Goal: Task Accomplishment & Management: Use online tool/utility

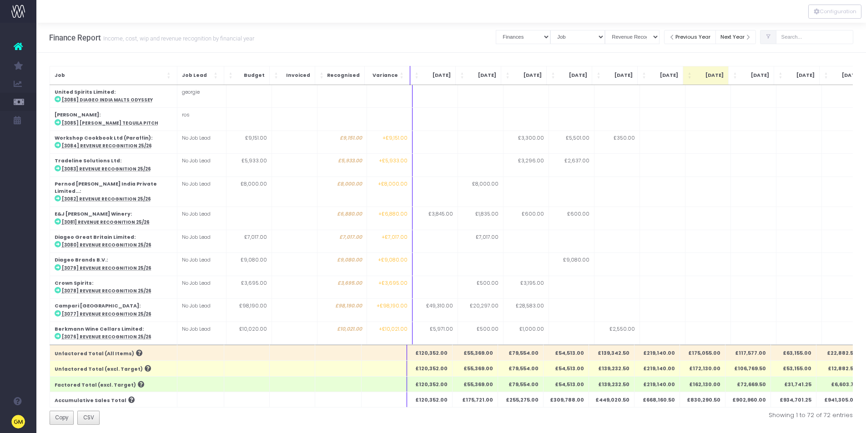
select select "finances"
select select "job"
select select "revrec"
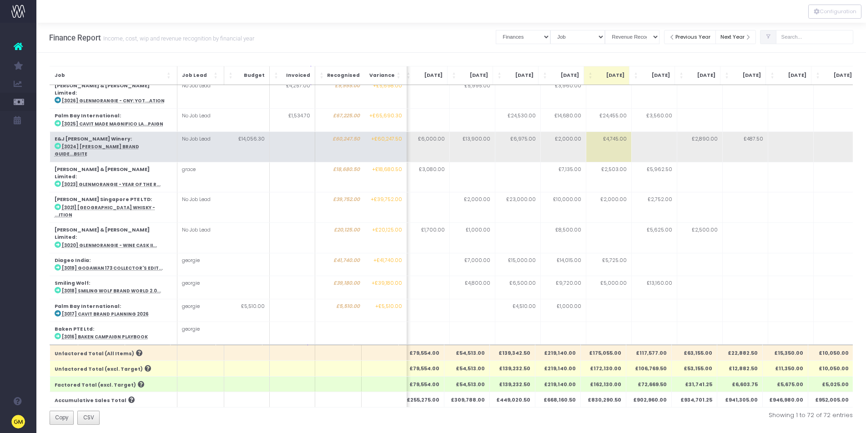
click at [139, 144] on abbr "[3024] [PERSON_NAME] Brand Guide...bsite" at bounding box center [96, 150] width 85 height 13
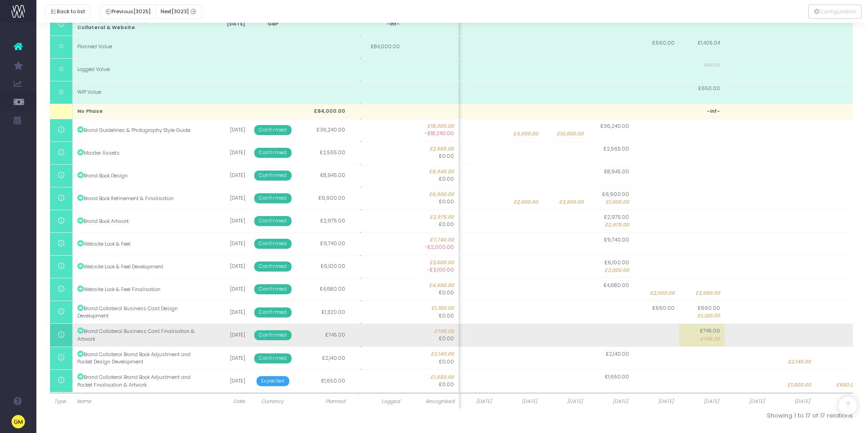
click at [735, 335] on td at bounding box center [747, 335] width 45 height 23
click at [735, 335] on input "0" at bounding box center [746, 335] width 45 height 23
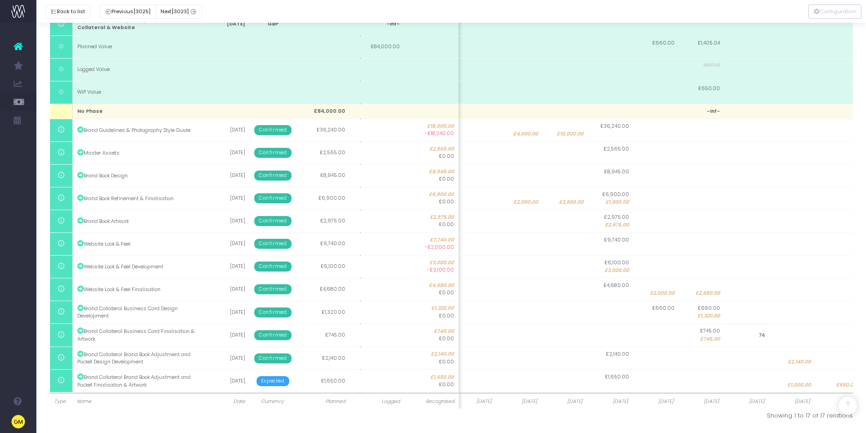
type input "745"
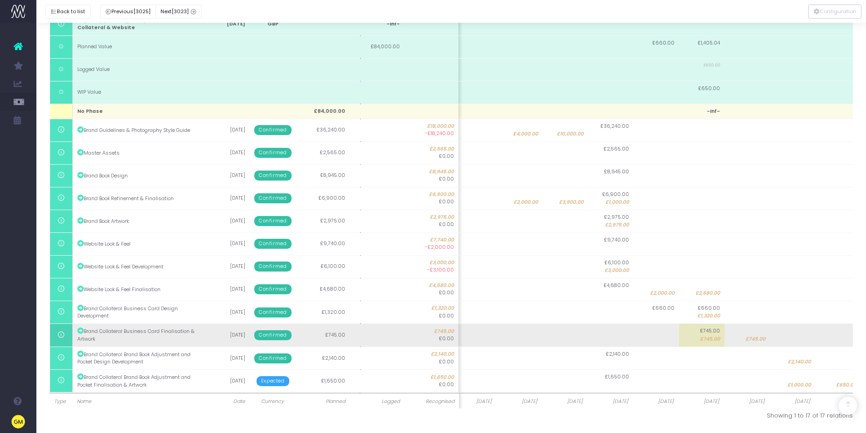
click at [716, 255] on body "Oh my... this is bad. [PERSON_NAME] wasn't able to load this page. Please conta…" at bounding box center [433, 38] width 866 height 433
click at [716, 343] on div at bounding box center [433, 216] width 866 height 433
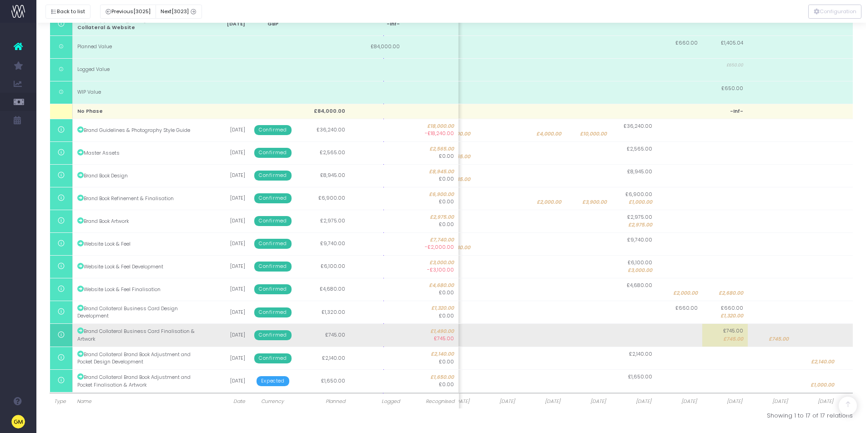
click at [734, 339] on span "£745.00" at bounding box center [733, 339] width 20 height 7
type input "745"
click at [734, 339] on input "745" at bounding box center [724, 335] width 45 height 23
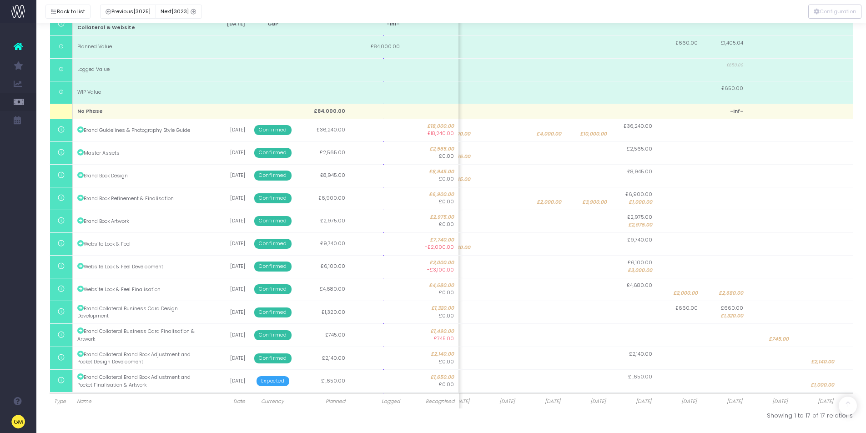
click at [423, 255] on body "Oh my... this is bad. [PERSON_NAME] wasn't able to load this page. Please conta…" at bounding box center [433, 38] width 866 height 433
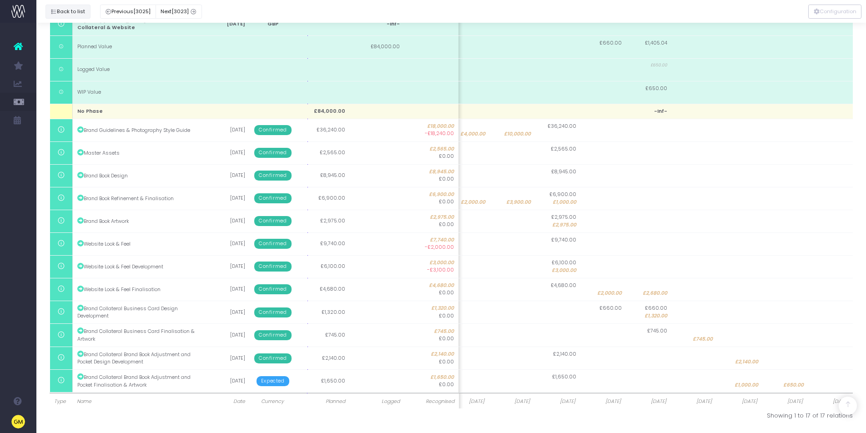
click at [55, 12] on icon "button" at bounding box center [53, 12] width 6 height 0
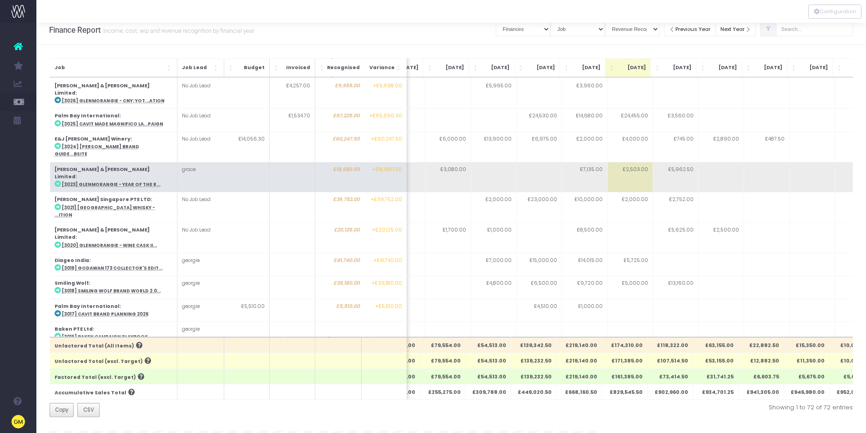
scroll to position [1342, 78]
click at [121, 184] on abbr "[3023] Glenmorangie - Year of the R..." at bounding box center [110, 187] width 99 height 6
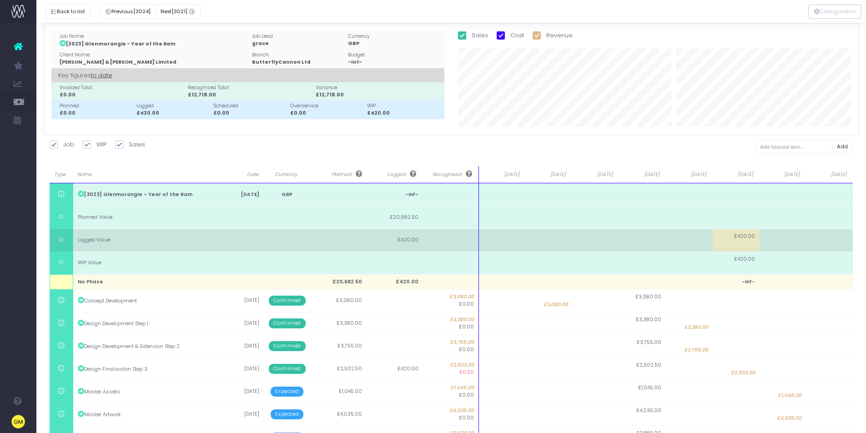
scroll to position [64, 0]
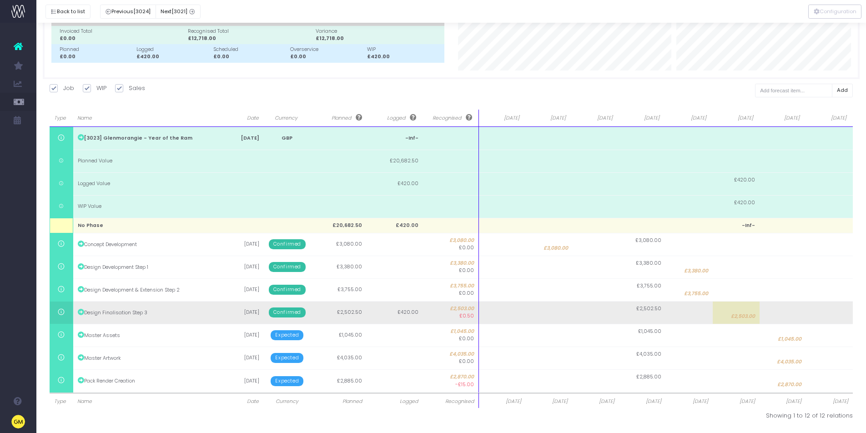
click at [748, 317] on span "£2,503.00" at bounding box center [743, 316] width 24 height 7
click at [0, 0] on input "2503" at bounding box center [0, 0] width 0 height 0
click at [779, 318] on td at bounding box center [783, 312] width 47 height 23
click at [779, 318] on input "-0.5" at bounding box center [783, 312] width 47 height 23
type input "1503"
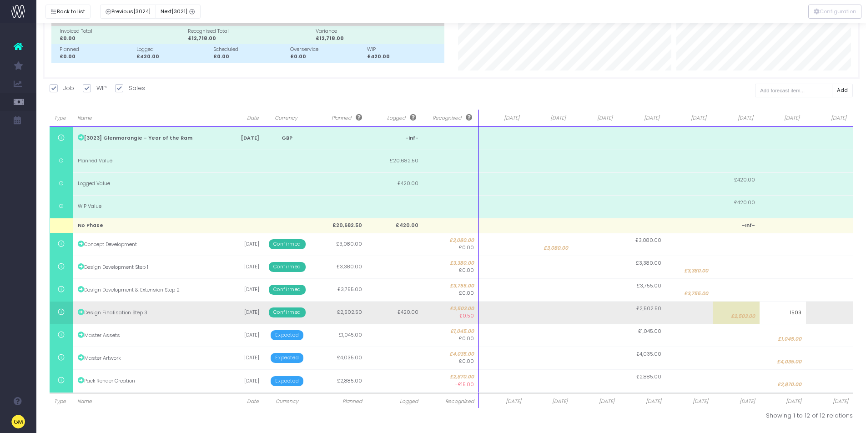
click at [741, 316] on body "Oh my... this is bad. [PERSON_NAME] wasn't able to load this page. Please conta…" at bounding box center [433, 152] width 866 height 433
click at [741, 316] on div at bounding box center [433, 216] width 866 height 433
click at [745, 317] on span "£2,503.00" at bounding box center [743, 316] width 24 height 7
click at [745, 317] on input "2503" at bounding box center [736, 312] width 47 height 23
type input "1000"
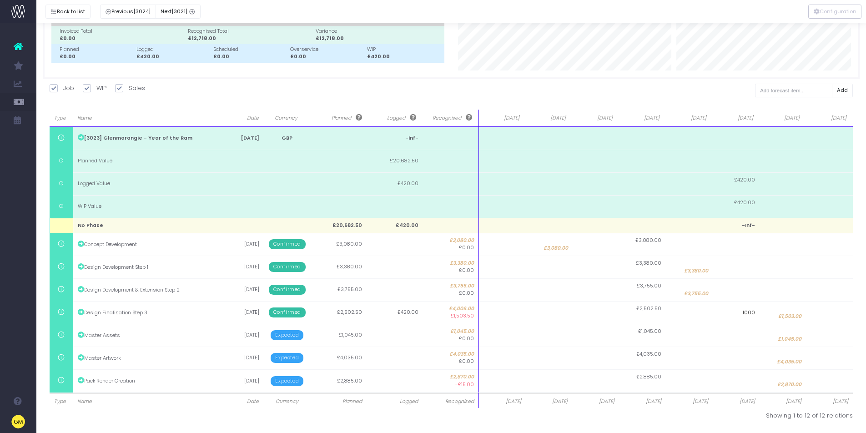
click at [742, 369] on body "Oh my... this is bad. [PERSON_NAME] wasn't able to load this page. Please conta…" at bounding box center [433, 152] width 866 height 433
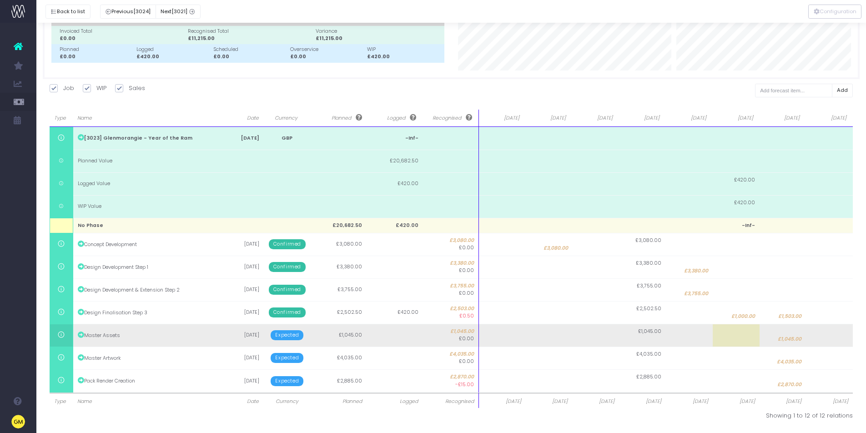
click at [792, 337] on span "£1,045.00" at bounding box center [790, 339] width 24 height 7
type input "1045"
click at [792, 337] on input "1045" at bounding box center [783, 335] width 47 height 23
click at [829, 339] on body "Oh my... this is bad. [PERSON_NAME] wasn't able to load this page. Please conta…" at bounding box center [433, 152] width 866 height 433
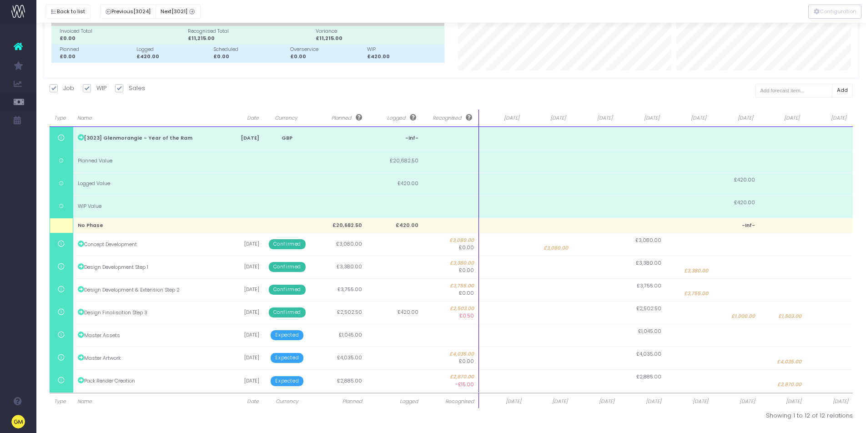
click at [829, 339] on td at bounding box center [829, 335] width 47 height 23
type input "1045"
click at [829, 339] on input "1045" at bounding box center [829, 335] width 47 height 23
drag, startPoint x: 739, startPoint y: 414, endPoint x: 743, endPoint y: 411, distance: 4.7
click at [739, 369] on body "Oh my... this is bad. [PERSON_NAME] wasn't able to load this page. Please conta…" at bounding box center [433, 152] width 866 height 433
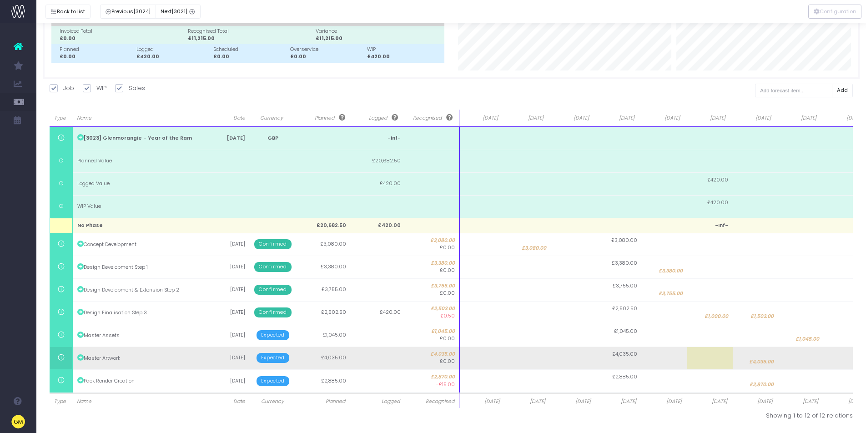
click at [772, 361] on span "£4,035.00" at bounding box center [761, 361] width 25 height 7
type input "4035"
click at [772, 361] on input "4035" at bounding box center [754, 358] width 45 height 23
click at [825, 357] on body "Oh my... this is bad. [PERSON_NAME] wasn't able to load this page. Please conta…" at bounding box center [433, 152] width 866 height 433
click at [834, 358] on td at bounding box center [846, 358] width 45 height 23
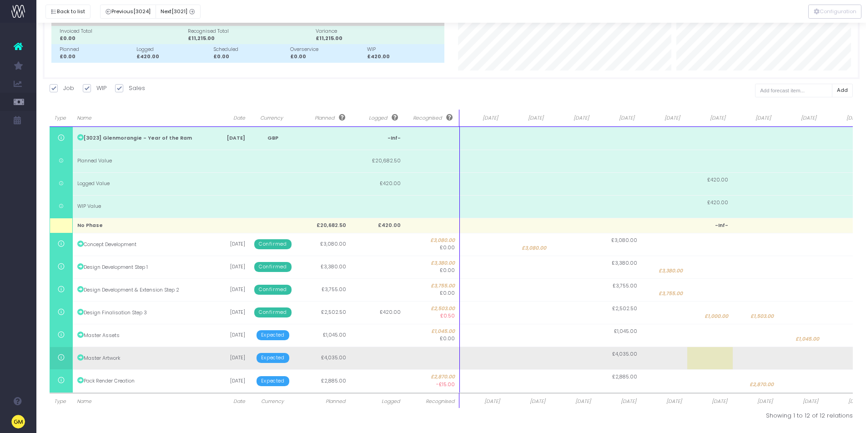
type input "4035"
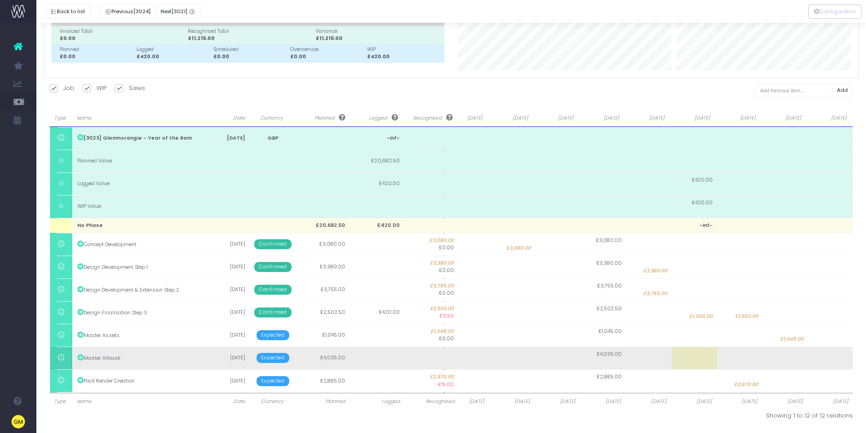
click at [0, 0] on input "4035" at bounding box center [0, 0] width 0 height 0
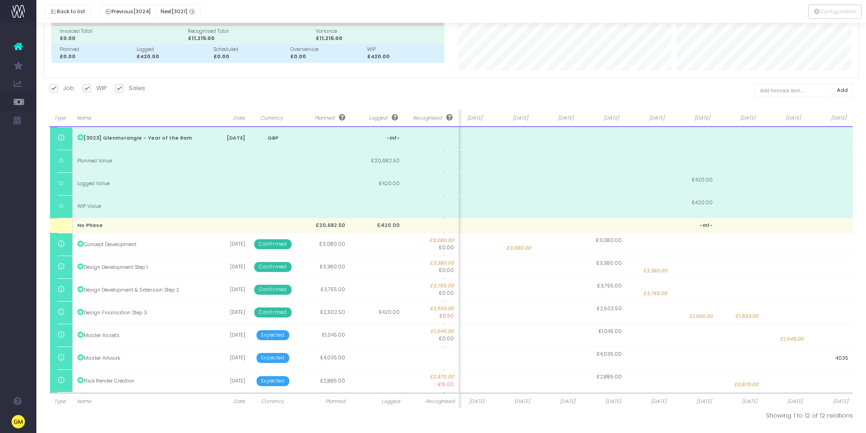
click at [730, 369] on body "Oh my... this is bad. [PERSON_NAME] wasn't able to load this page. Please conta…" at bounding box center [433, 152] width 866 height 433
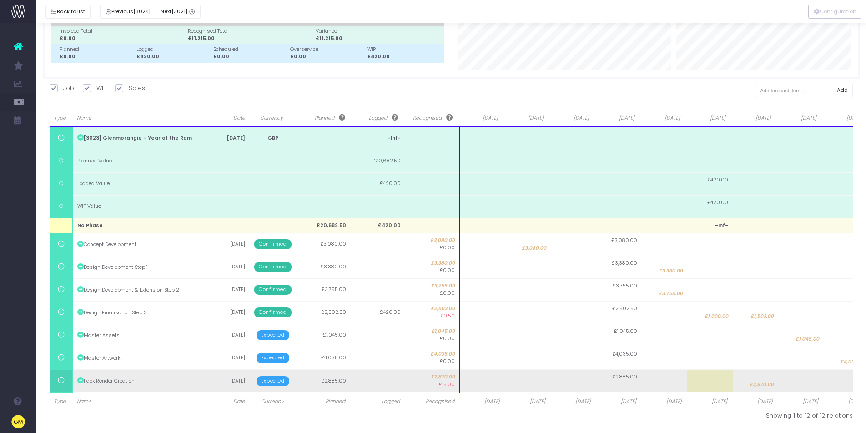
click at [757, 384] on span "£2,870.00" at bounding box center [762, 384] width 24 height 7
type input "2870"
click at [757, 384] on input "2870" at bounding box center [754, 380] width 45 height 23
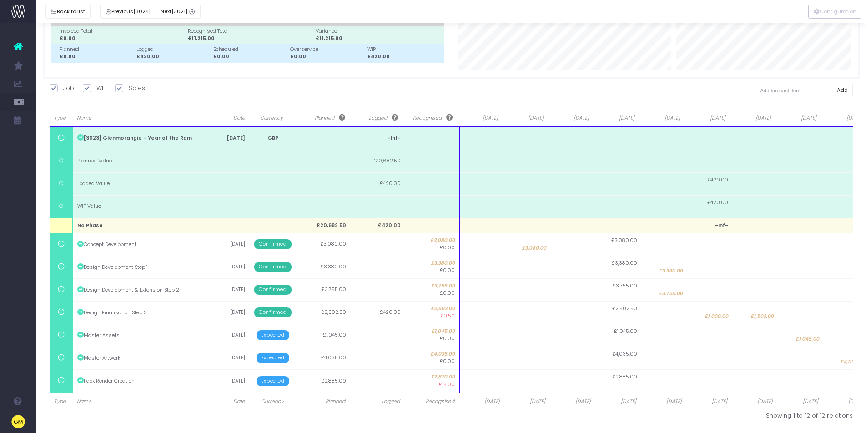
click at [762, 369] on body "Oh my... this is bad. [PERSON_NAME] wasn't able to load this page. Please conta…" at bounding box center [433, 152] width 866 height 433
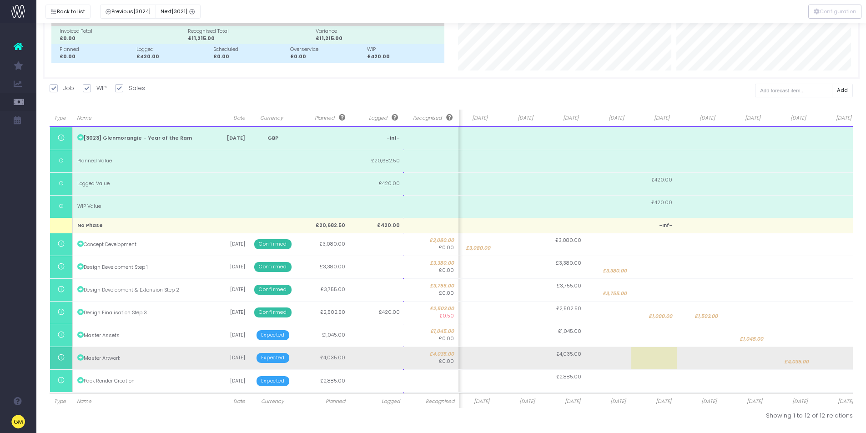
scroll to position [0, 61]
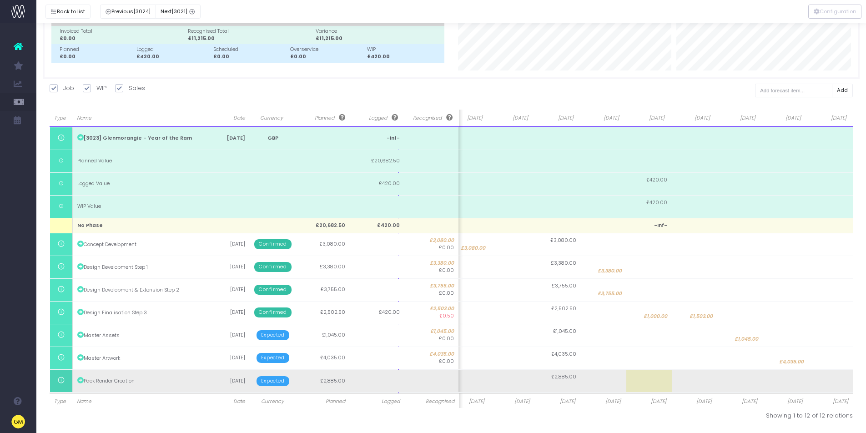
click at [829, 379] on td at bounding box center [830, 380] width 45 height 23
click at [829, 379] on input "2885" at bounding box center [830, 380] width 45 height 23
paste input "70"
type input "2870"
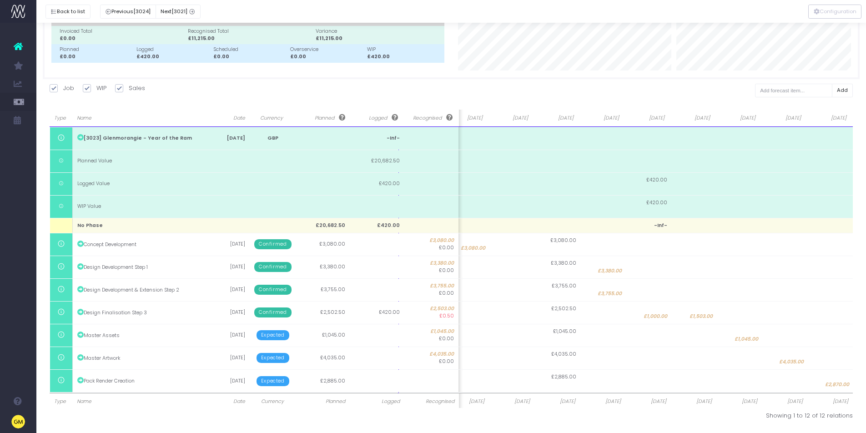
click at [734, 369] on body "Oh my... this is bad. [PERSON_NAME] wasn't able to load this page. Please conta…" at bounding box center [433, 152] width 866 height 433
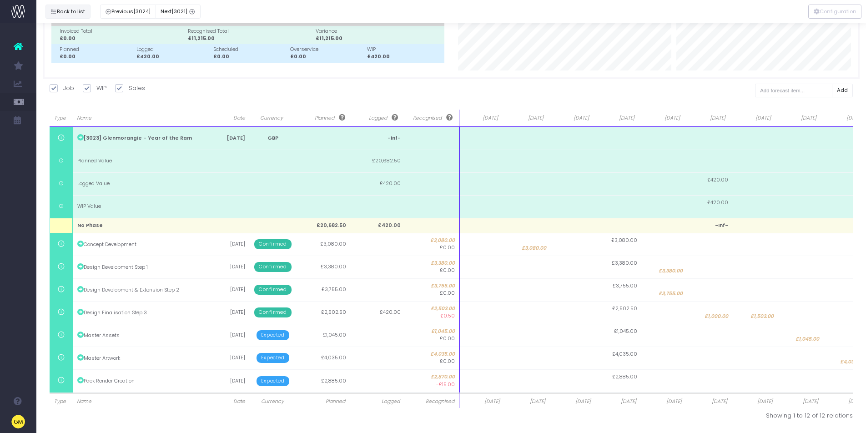
click at [69, 11] on button "Back to list" at bounding box center [67, 12] width 45 height 14
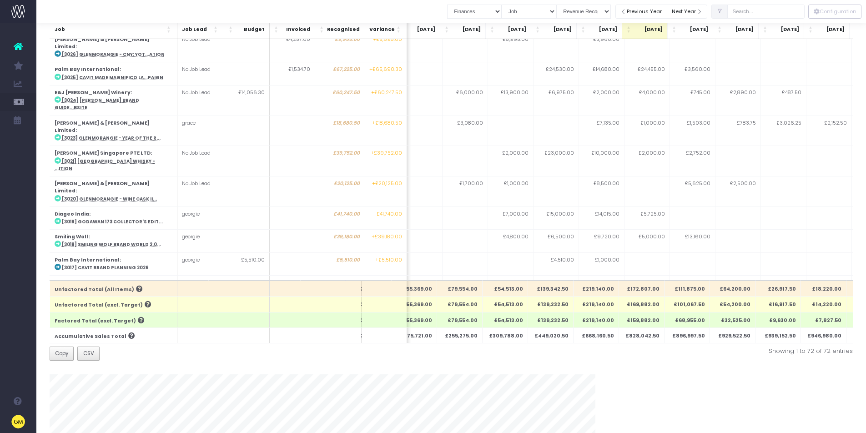
scroll to position [1335, 61]
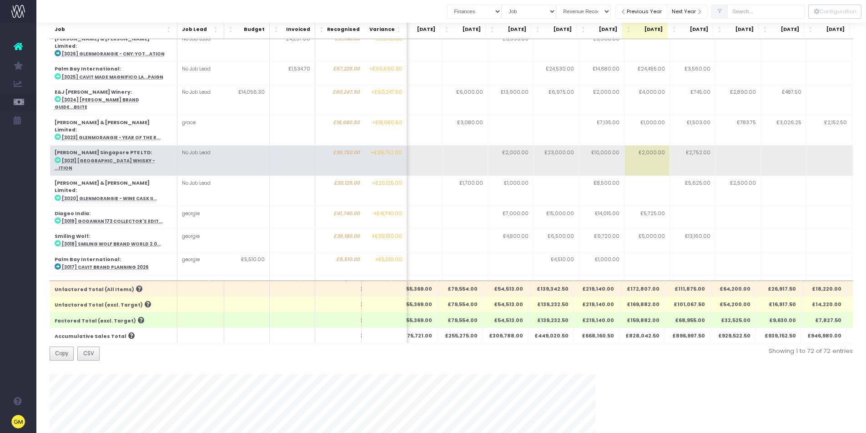
click at [112, 158] on abbr "[3021] [GEOGRAPHIC_DATA] Whisky - ...ition" at bounding box center [104, 164] width 101 height 13
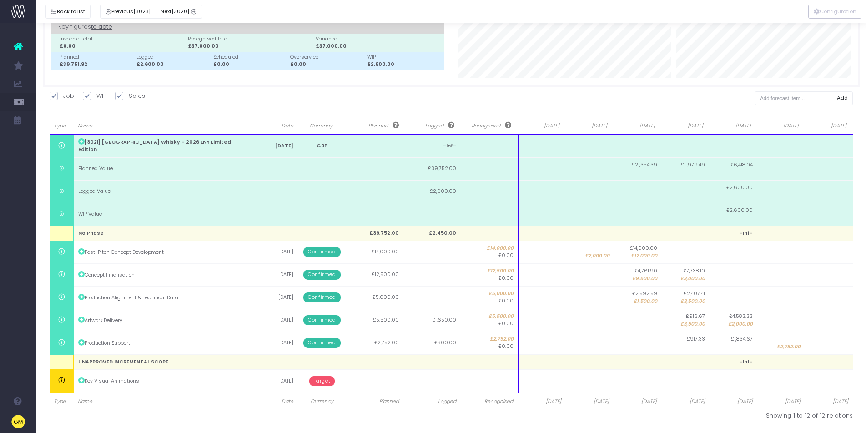
scroll to position [0, 0]
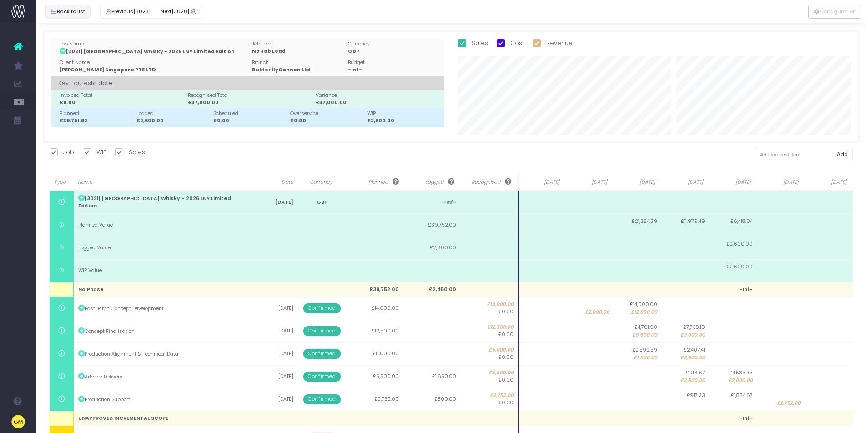
click at [72, 16] on button "Back to list" at bounding box center [67, 12] width 45 height 14
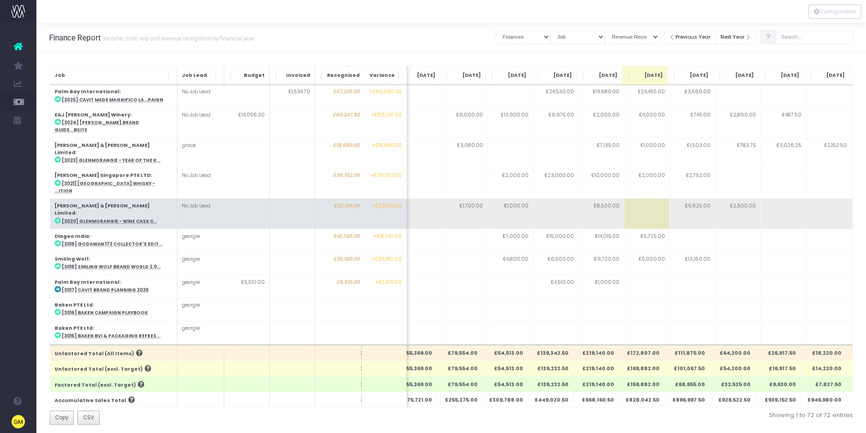
scroll to position [1377, 61]
click at [130, 217] on abbr "[3020] Glenmorangie - Wine Cask II..." at bounding box center [108, 220] width 95 height 6
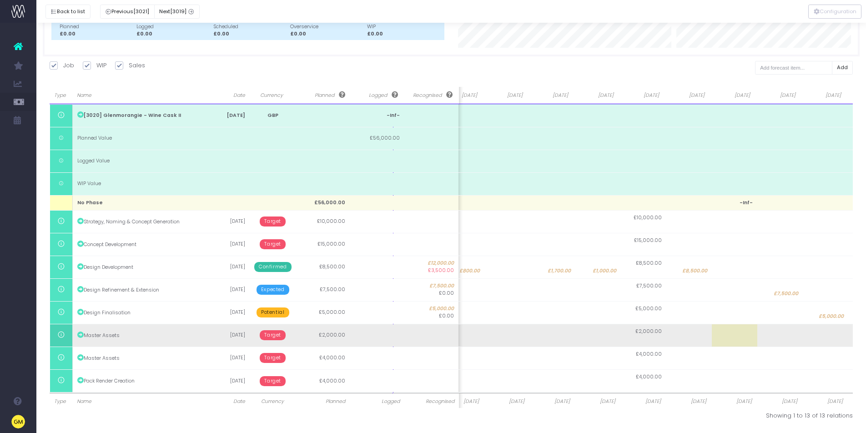
scroll to position [0, 106]
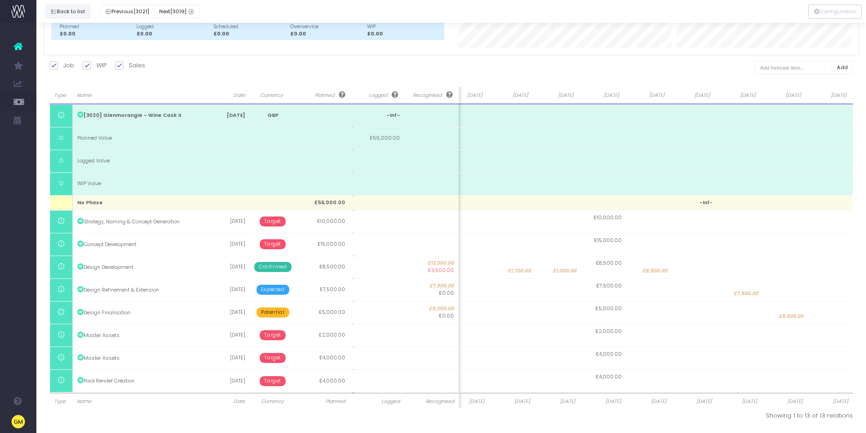
click at [75, 14] on button "Back to list" at bounding box center [67, 12] width 45 height 14
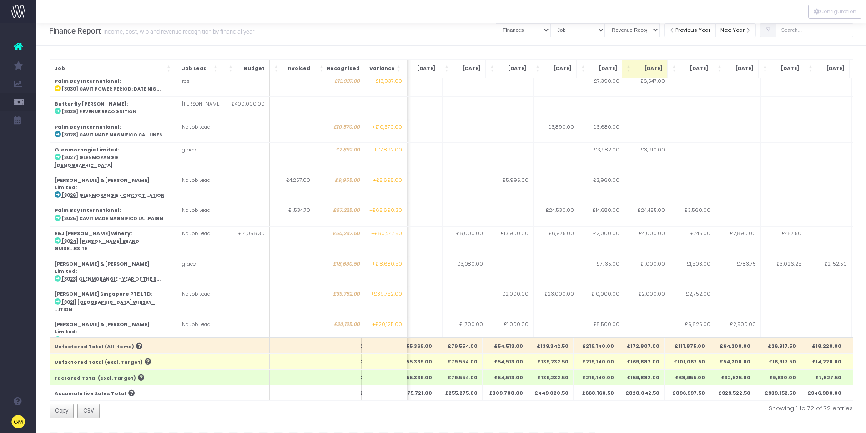
scroll to position [1248, 61]
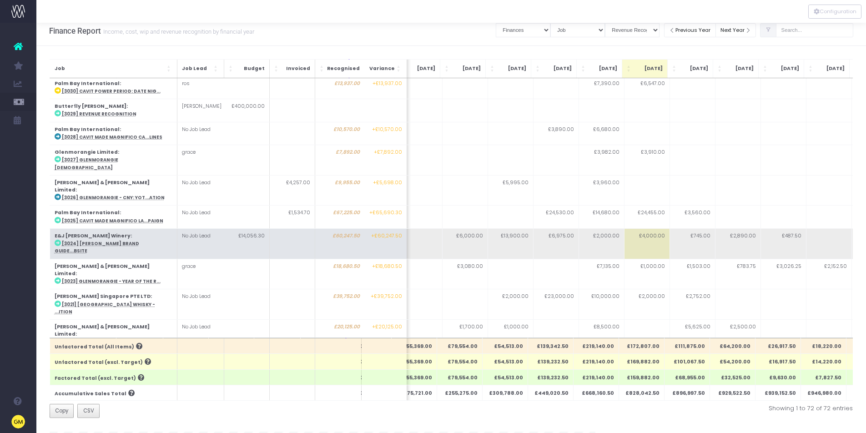
click at [116, 241] on abbr "[3024] [PERSON_NAME] Brand Guide...bsite" at bounding box center [96, 247] width 85 height 13
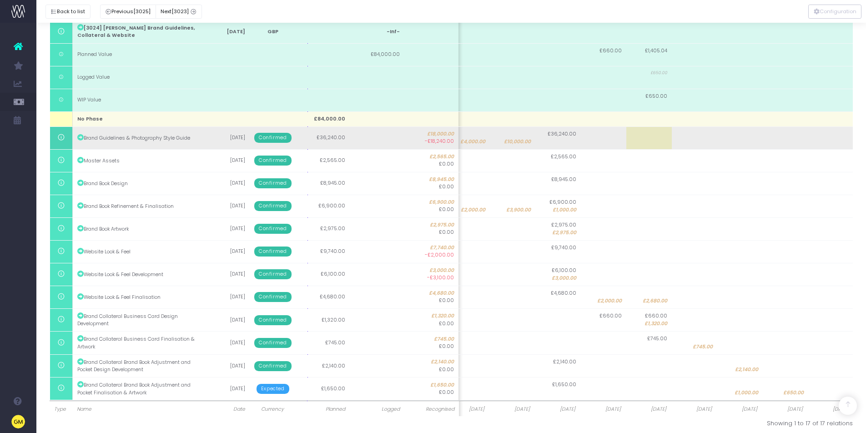
scroll to position [178, 0]
